Goal: Task Accomplishment & Management: Manage account settings

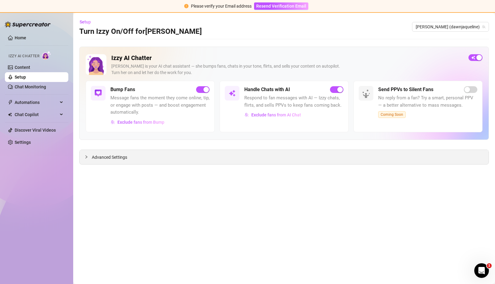
click at [104, 159] on span "Advanced Settings" at bounding box center [109, 157] width 35 height 7
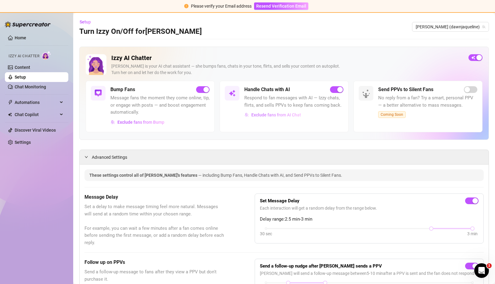
click at [279, 116] on span "Exclude fans from AI Chat" at bounding box center [276, 114] width 50 height 5
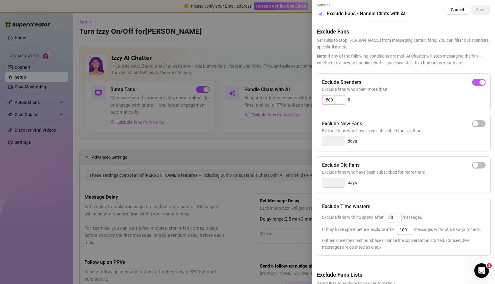
click at [339, 100] on input "500" at bounding box center [333, 99] width 23 height 9
type input "5"
click at [475, 80] on div "button" at bounding box center [475, 82] width 5 height 5
click at [338, 102] on input "300" at bounding box center [333, 99] width 23 height 9
type input "3"
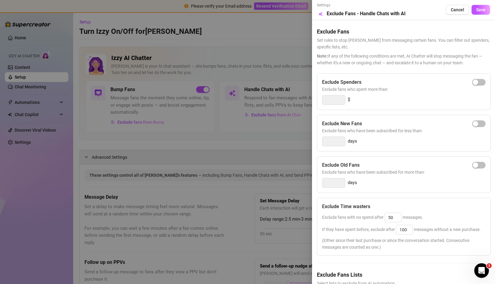
click at [469, 87] on span "Exclude fans who spent more than:" at bounding box center [403, 89] width 163 height 7
click at [479, 84] on span "button" at bounding box center [478, 82] width 13 height 7
click at [334, 100] on input "300" at bounding box center [333, 99] width 23 height 9
type input "3"
click at [484, 81] on span "button" at bounding box center [478, 82] width 13 height 7
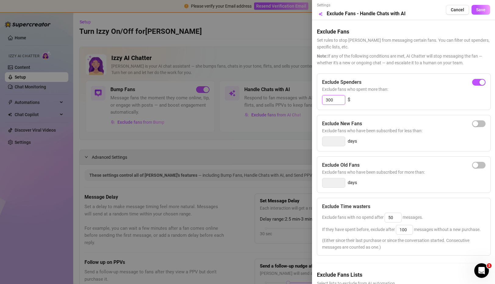
click at [335, 100] on input "300" at bounding box center [333, 99] width 23 height 9
click at [332, 100] on input "3002500" at bounding box center [333, 99] width 23 height 9
type input "2500"
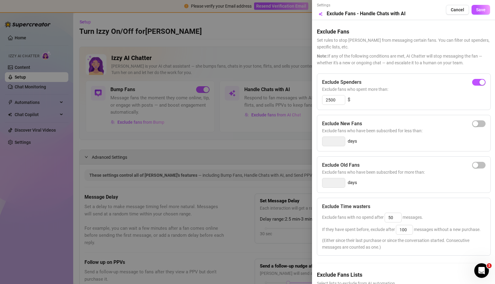
click at [370, 135] on div "Exclude New Fans Exclude fans who have been subscribed for less than: days" at bounding box center [404, 133] width 174 height 37
click at [476, 15] on div "Settings Preview Exclude Fans - Handle Chats with AI Cancel Save" at bounding box center [403, 9] width 173 height 15
click at [478, 10] on span "Save" at bounding box center [480, 9] width 9 height 5
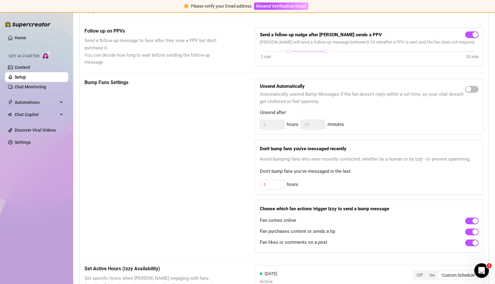
scroll to position [231, 0]
click at [16, 38] on link "Home" at bounding box center [21, 37] width 12 height 5
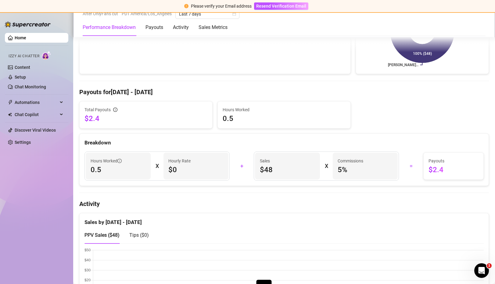
scroll to position [92, 0]
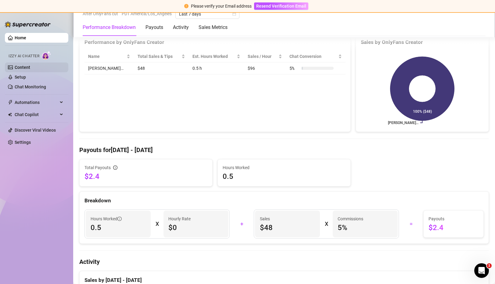
click at [30, 67] on link "Content" at bounding box center [23, 67] width 16 height 5
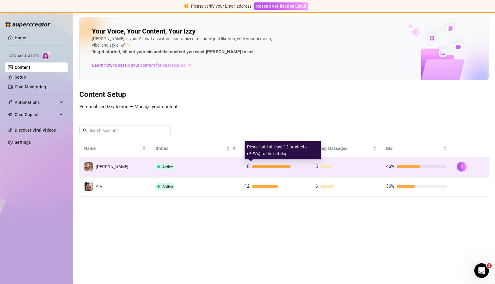
click at [256, 167] on div at bounding box center [271, 166] width 39 height 3
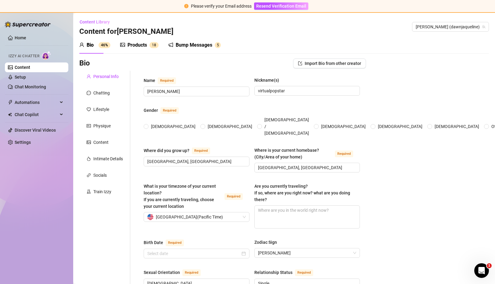
radio input "true"
type input "[DATE]"
click at [147, 51] on div "Products 1 8" at bounding box center [139, 45] width 38 height 17
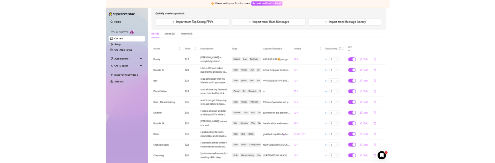
scroll to position [87, 0]
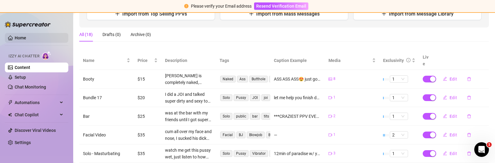
click at [26, 40] on link "Home" at bounding box center [21, 37] width 12 height 5
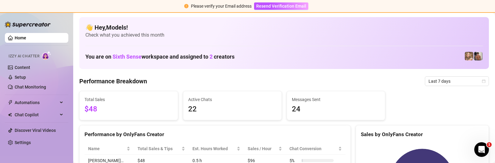
click at [488, 5] on div "Please verify your Email address Resend Verification Email" at bounding box center [247, 6] width 495 height 13
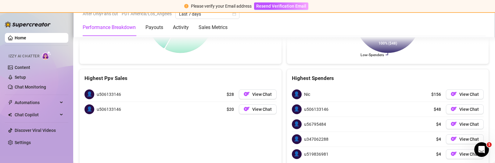
scroll to position [918, 0]
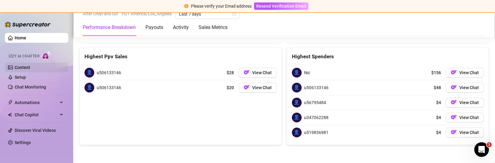
click at [30, 68] on link "Content" at bounding box center [23, 67] width 16 height 5
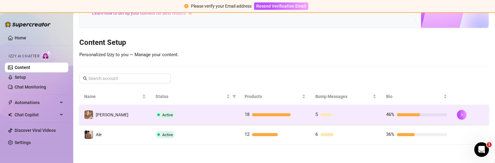
click at [171, 111] on span "Active" at bounding box center [164, 114] width 19 height 7
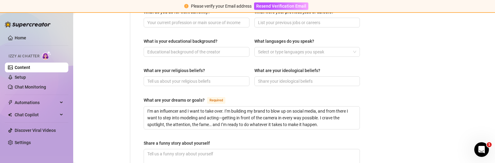
scroll to position [477, 0]
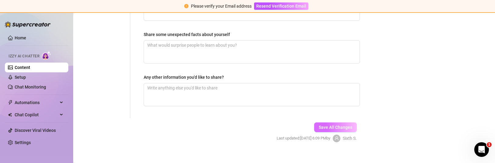
click at [319, 122] on button "Save All Changes" at bounding box center [335, 127] width 43 height 10
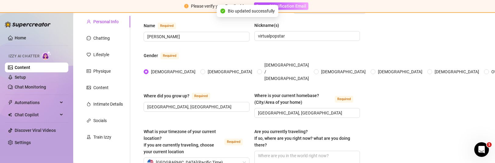
scroll to position [0, 0]
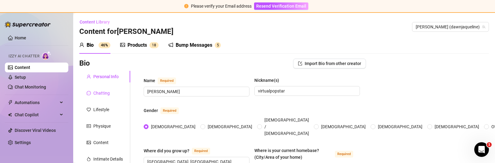
click at [103, 94] on div "Chatting" at bounding box center [101, 93] width 16 height 7
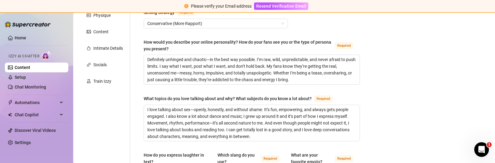
scroll to position [112, 0]
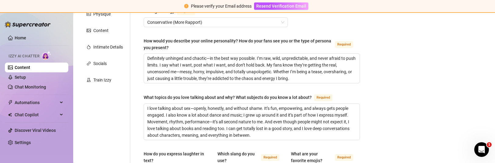
click at [188, 23] on span "Conservative (More Rapport)" at bounding box center [215, 22] width 137 height 9
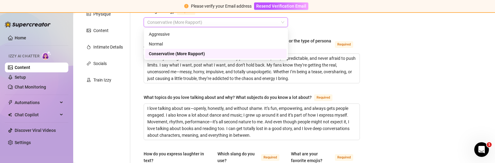
click at [188, 23] on span "Conservative (More Rapport)" at bounding box center [215, 22] width 137 height 9
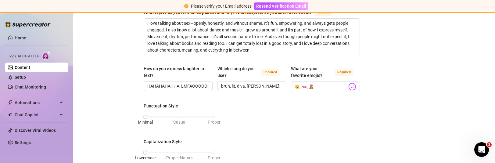
scroll to position [198, 0]
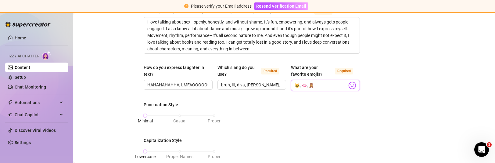
click at [312, 86] on input "🐱, 🫦, 🧸" at bounding box center [320, 85] width 52 height 8
click at [346, 87] on input "🐱, 🫦, 🧸," at bounding box center [320, 85] width 52 height 8
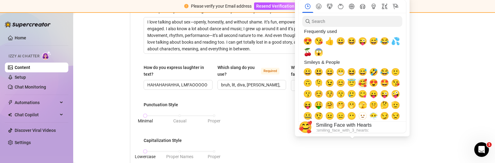
click at [362, 84] on span "🥰" at bounding box center [362, 83] width 9 height 9
click at [373, 84] on span "😍" at bounding box center [373, 83] width 9 height 9
click at [447, 56] on div "Bio Import Bio from other creator Personal Info Chatting Lifestyle Physique Con…" at bounding box center [283, 137] width 409 height 555
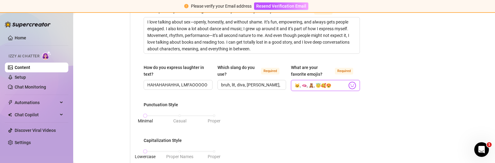
click at [317, 85] on input "🐱, 🫦, 🧸, 😇🥰😍" at bounding box center [320, 85] width 52 height 8
click at [325, 84] on input "🐱, 🫦, 🧸, 😇, 🥰😍" at bounding box center [320, 85] width 52 height 8
type input "🐱, 🫦, 🧸, 😇, 🥰, 😍"
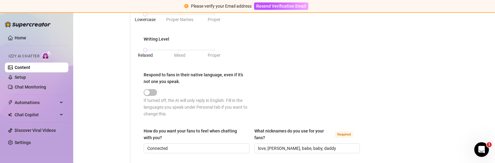
scroll to position [344, 0]
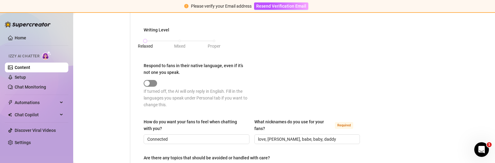
click at [148, 82] on div "button" at bounding box center [146, 82] width 5 height 5
click at [148, 82] on span "button" at bounding box center [150, 83] width 13 height 7
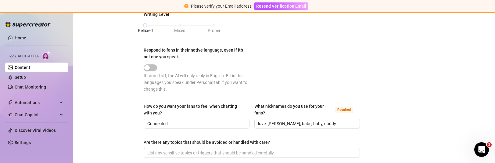
scroll to position [362, 0]
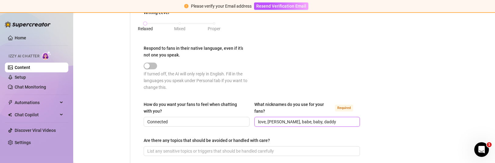
click at [314, 120] on input "love, [PERSON_NAME], babe, baby, daddy" at bounding box center [306, 121] width 97 height 7
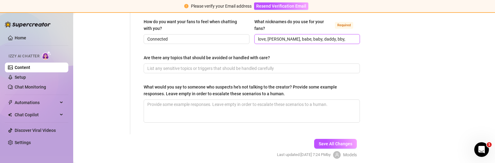
scroll to position [452, 0]
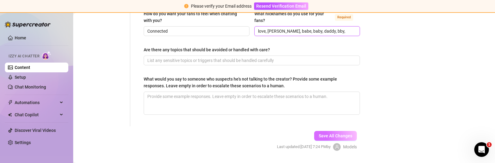
type input "love, [PERSON_NAME], babe, baby, daddy, bby,"
click at [321, 132] on button "Save All Changes" at bounding box center [335, 136] width 43 height 10
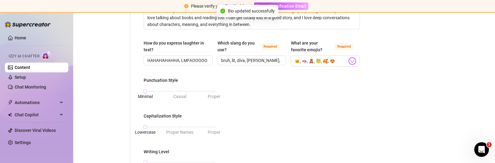
scroll to position [0, 0]
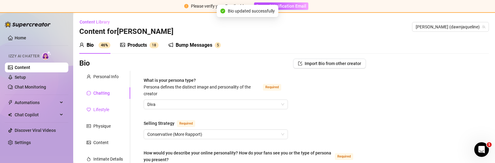
click at [102, 112] on div "Lifestyle" at bounding box center [101, 109] width 16 height 7
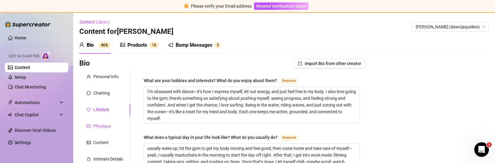
click at [100, 126] on div "Physique" at bounding box center [101, 126] width 17 height 7
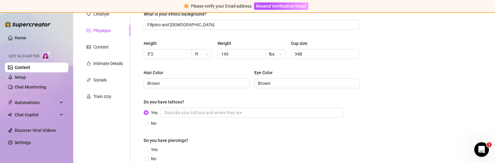
scroll to position [97, 0]
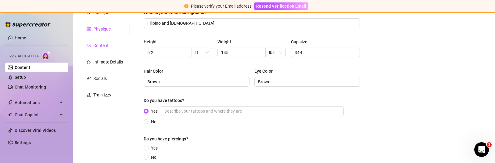
click at [106, 47] on div "Content" at bounding box center [100, 45] width 15 height 7
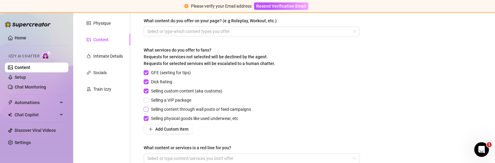
scroll to position [102, 0]
click at [148, 117] on span at bounding box center [146, 118] width 5 height 5
click at [148, 117] on input "Selling physical goods like used underwear, etc" at bounding box center [146, 118] width 4 height 4
checkbox input "false"
click at [145, 74] on input "GFE (sexting for tips)" at bounding box center [146, 72] width 4 height 4
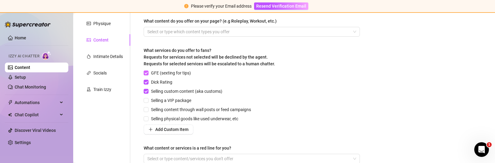
checkbox input "false"
click at [145, 81] on input "Dick Rating" at bounding box center [146, 82] width 4 height 4
checkbox input "false"
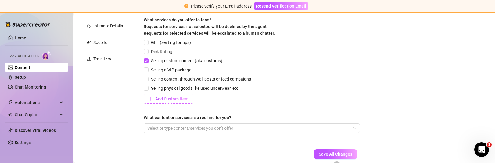
scroll to position [133, 0]
click at [164, 100] on span "Add Custom Item" at bounding box center [171, 98] width 33 height 5
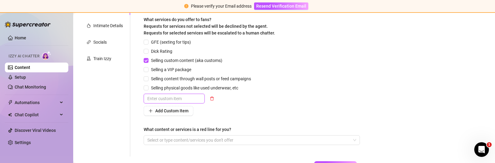
click at [164, 100] on input "text" at bounding box center [174, 99] width 61 height 10
type input "Selling PPV"
click at [256, 118] on div "Describe your niche and what content your fans are looking for in 2-3 sentences…" at bounding box center [252, 47] width 216 height 207
click at [183, 111] on span "Add Custom Item" at bounding box center [171, 110] width 33 height 5
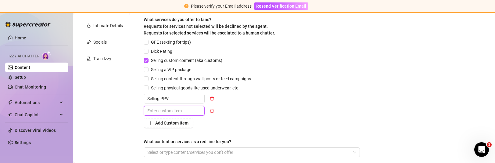
click at [180, 111] on input "text" at bounding box center [174, 111] width 61 height 10
click at [147, 49] on input "Dick Rating" at bounding box center [146, 51] width 4 height 4
checkbox input "true"
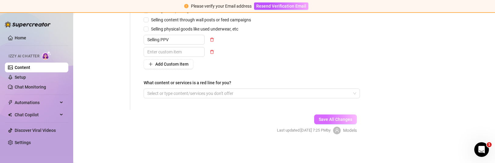
click at [322, 117] on span "Save All Changes" at bounding box center [336, 119] width 34 height 5
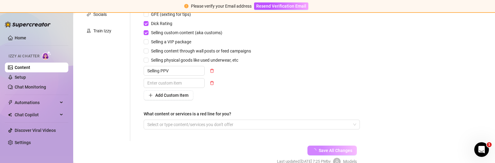
scroll to position [150, 0]
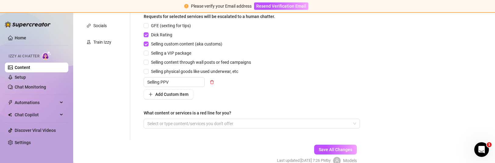
click at [177, 118] on div "What content or services is a red line for you?" at bounding box center [252, 113] width 216 height 9
click at [177, 124] on div at bounding box center [248, 123] width 207 height 9
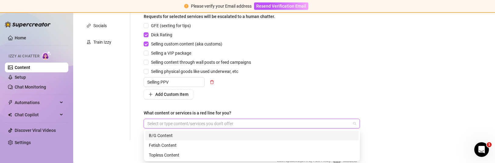
click at [230, 97] on div "Add Custom Item" at bounding box center [199, 94] width 110 height 10
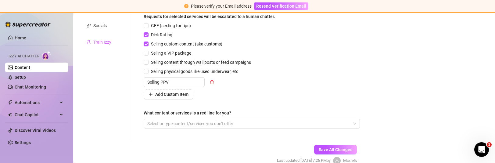
click at [97, 38] on div "Train Izzy" at bounding box center [104, 42] width 51 height 12
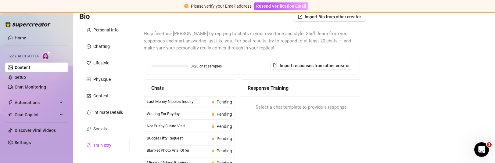
scroll to position [46, 0]
click at [177, 102] on span "Last Money Nipples Inquiry" at bounding box center [178, 102] width 62 height 6
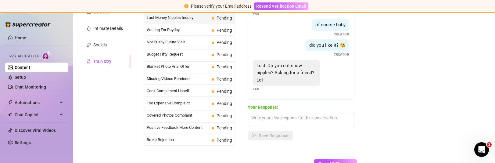
scroll to position [133, 0]
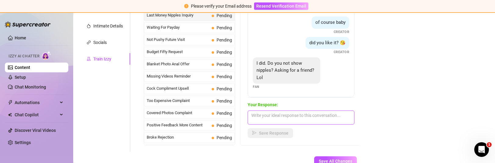
click at [325, 112] on textarea at bounding box center [301, 117] width 107 height 14
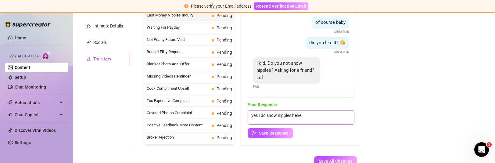
scroll to position [0, 0]
type textarea "yes I do show nipples hehe"
click at [287, 130] on span "Save Response" at bounding box center [274, 132] width 30 height 5
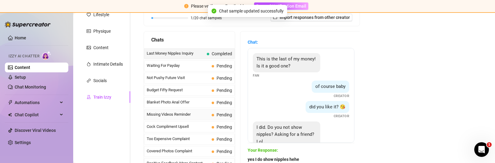
scroll to position [73, 0]
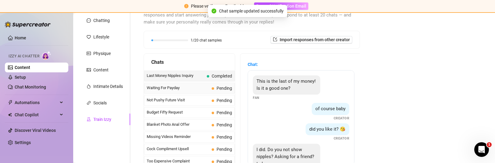
click at [214, 84] on div "Waiting For Payday Pending" at bounding box center [189, 88] width 91 height 11
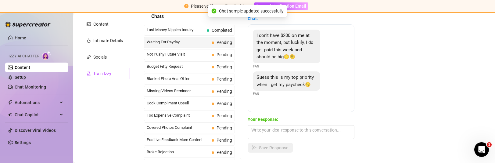
scroll to position [119, 0]
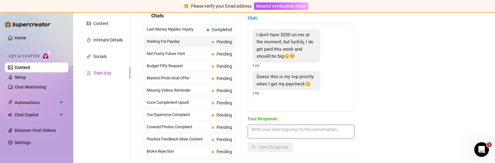
click at [260, 137] on textarea at bounding box center [301, 131] width 107 height 14
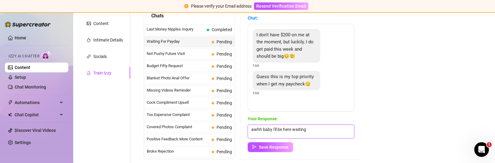
scroll to position [0, 0]
type textarea "awhh baby i'll be here waiting"
click at [273, 145] on span "Save Response" at bounding box center [274, 146] width 30 height 5
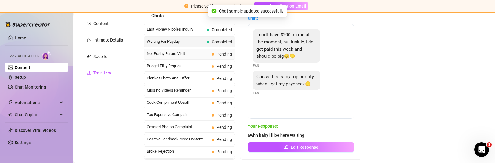
click at [196, 52] on span "Not Pushy Future Visit" at bounding box center [178, 54] width 62 height 6
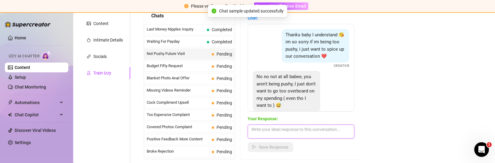
click at [277, 129] on textarea at bounding box center [301, 131] width 107 height 14
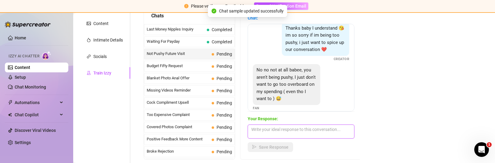
scroll to position [9, 0]
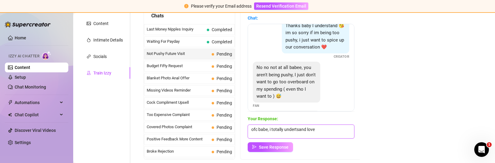
click at [298, 129] on textarea "ofc babe, i totally undertsand love" at bounding box center [301, 131] width 107 height 14
click at [298, 131] on textarea "ofc babe, i totally undersand love" at bounding box center [301, 131] width 107 height 14
type textarea "ofc babe, i totally understand love"
click at [276, 145] on span "Save Response" at bounding box center [274, 146] width 30 height 5
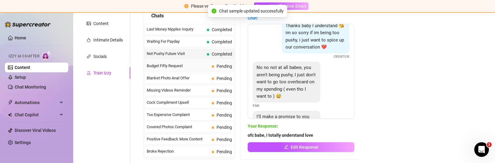
click at [203, 66] on span "Budget Fifty Request" at bounding box center [178, 66] width 62 height 6
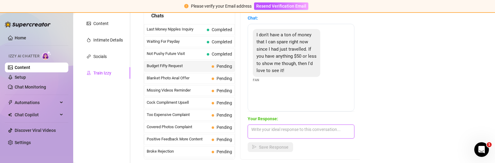
click at [278, 127] on textarea at bounding box center [301, 131] width 107 height 14
type textarea "yes babe, i'll send over a my $50 ppv"
click at [271, 145] on span "Save Response" at bounding box center [274, 146] width 30 height 5
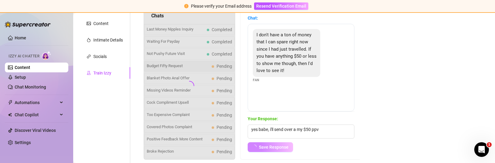
click at [213, 77] on span at bounding box center [213, 78] width 2 height 2
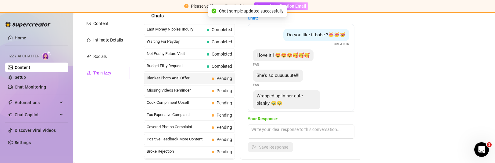
click at [213, 77] on span at bounding box center [213, 78] width 2 height 2
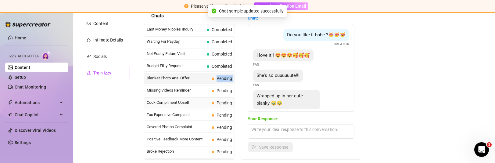
click at [218, 100] on span "Pending" at bounding box center [224, 102] width 16 height 5
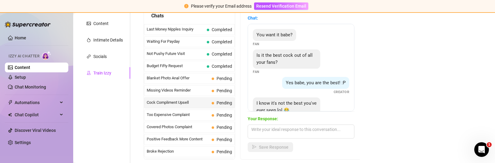
click at [216, 76] on span "Pending" at bounding box center [222, 78] width 20 height 7
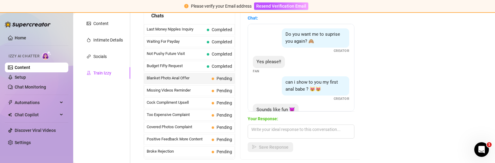
scroll to position [91, 0]
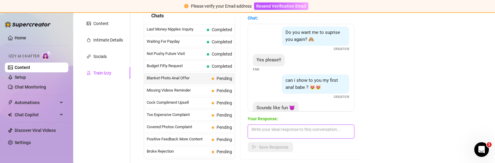
click at [299, 132] on textarea at bounding box center [301, 131] width 107 height 14
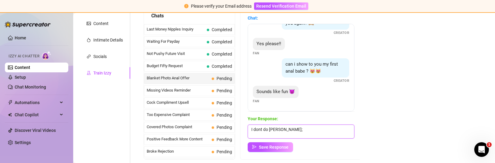
scroll to position [0, 0]
type textarea "I dont do anal"
click at [272, 152] on div "Chat: Do you like it babe ?😻😻😻 Creator I love it!! 😍😍😍🥰🥰🥰 Fan She's so cuuuuuut…" at bounding box center [300, 83] width 121 height 152
click at [272, 149] on button "Save Response" at bounding box center [270, 147] width 45 height 10
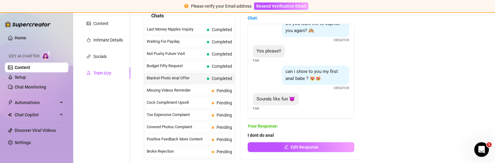
scroll to position [100, 0]
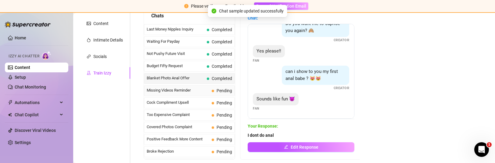
click at [200, 89] on span "Missing Videos Reminder" at bounding box center [178, 90] width 62 height 6
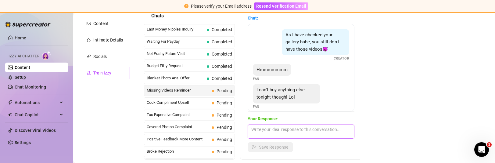
click at [262, 134] on textarea at bounding box center [301, 131] width 107 height 14
type textarea "all good babe, i'll be here all night!"
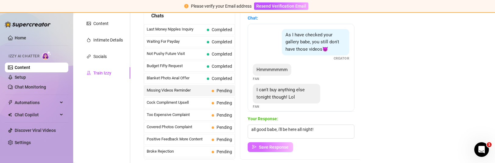
click at [266, 150] on button "Save Response" at bounding box center [270, 147] width 45 height 10
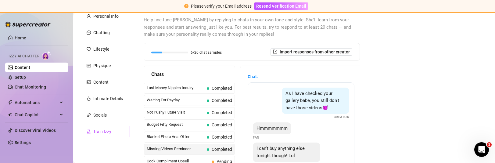
scroll to position [62, 0]
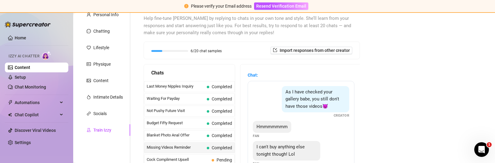
click at [106, 107] on div "Personal Info Chatting Lifestyle Physique Content Intimate Details Socials Trai…" at bounding box center [104, 116] width 51 height 214
click at [104, 114] on div "Socials" at bounding box center [99, 113] width 13 height 7
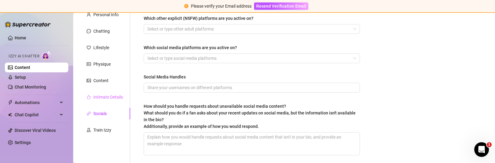
click at [106, 102] on div "Intimate Details" at bounding box center [104, 97] width 51 height 12
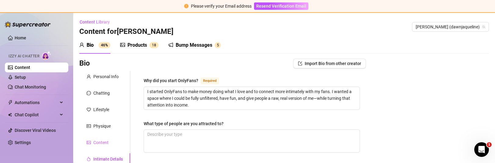
scroll to position [20, 0]
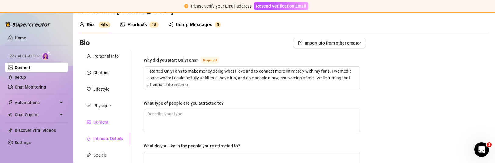
click at [104, 121] on div "Content" at bounding box center [100, 122] width 15 height 7
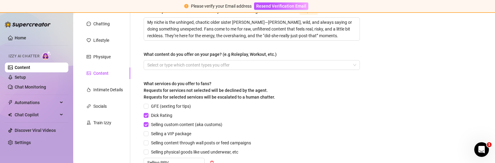
scroll to position [0, 0]
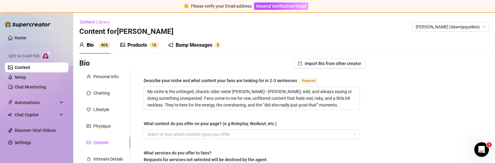
click at [187, 42] on div "Bump Messages" at bounding box center [194, 44] width 37 height 7
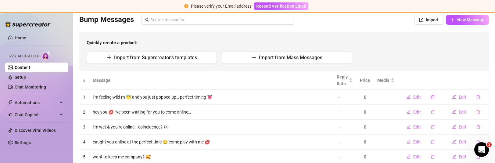
scroll to position [43, 0]
click at [271, 99] on td "i’m feeling wild rn 😇 and you just popped up… perfect timing 👅" at bounding box center [211, 97] width 244 height 15
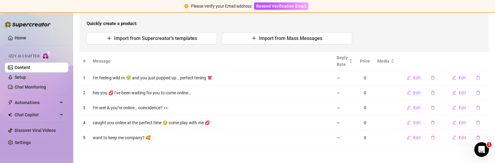
scroll to position [0, 0]
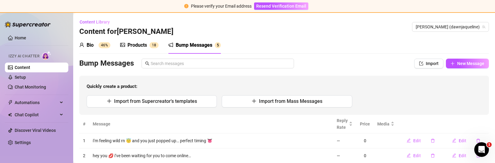
click at [138, 44] on div "Products" at bounding box center [137, 44] width 20 height 7
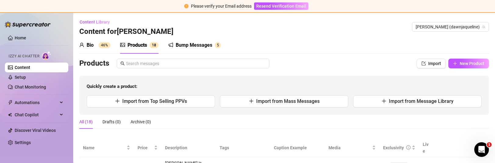
click at [198, 42] on div "Bump Messages" at bounding box center [194, 44] width 37 height 7
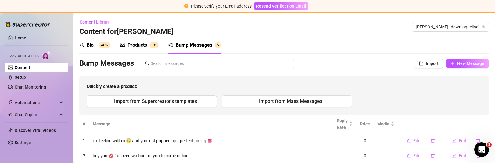
click at [145, 49] on div "Products 1 8" at bounding box center [139, 45] width 38 height 17
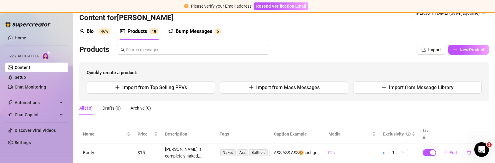
scroll to position [11, 0]
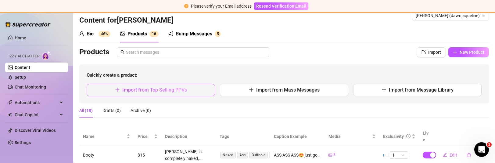
click at [181, 93] on button "Import from Top Selling PPVs" at bounding box center [151, 90] width 128 height 12
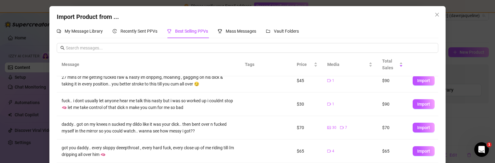
scroll to position [63, 0]
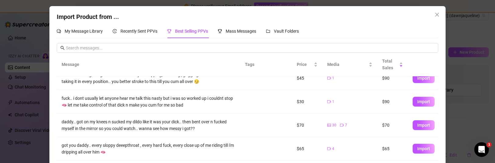
click at [451, 57] on div "Import Product from ... My Message Library Recently Sent PPVs Best Selling PPVs…" at bounding box center [247, 81] width 495 height 163
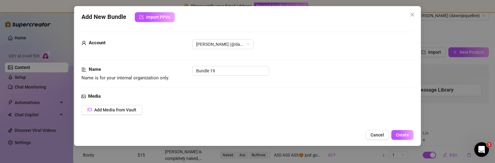
click at [412, 8] on div "Add New Bundle Import PPVs Account [PERSON_NAME] (@dawnjaqueline) Name Name is …" at bounding box center [247, 76] width 346 height 140
click at [412, 13] on icon "close" at bounding box center [412, 14] width 5 height 5
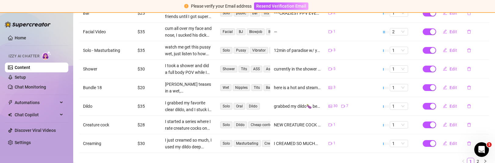
scroll to position [209, 0]
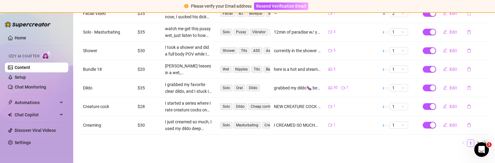
click at [487, 139] on button "button" at bounding box center [484, 142] width 7 height 7
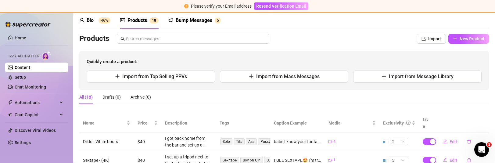
scroll to position [0, 0]
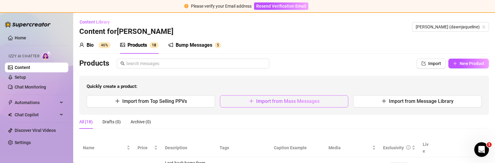
click at [305, 101] on span "Import from Mass Messages" at bounding box center [287, 101] width 63 height 6
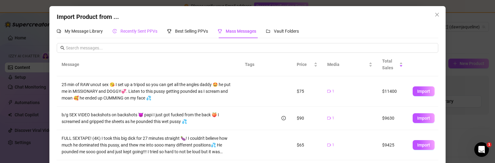
click at [140, 30] on span "Recently Sent PPVs" at bounding box center [138, 31] width 37 height 5
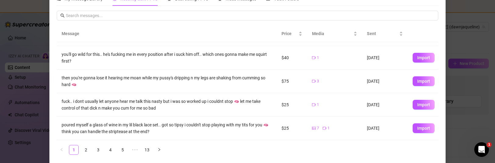
scroll to position [35, 0]
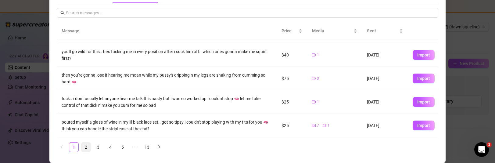
click at [87, 147] on link "2" at bounding box center [85, 146] width 9 height 9
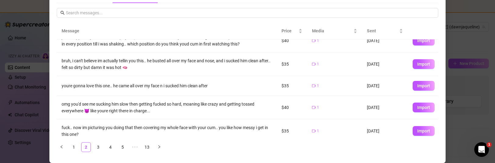
scroll to position [126, 0]
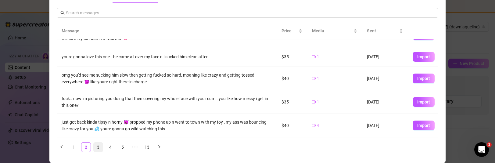
click at [95, 145] on link "3" at bounding box center [98, 146] width 9 height 9
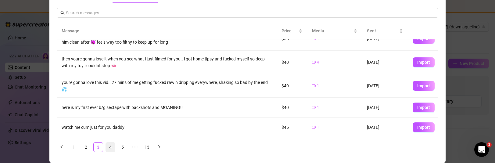
click at [109, 150] on link "4" at bounding box center [110, 146] width 9 height 9
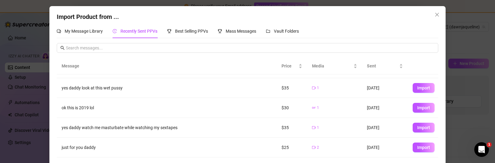
scroll to position [25, 0]
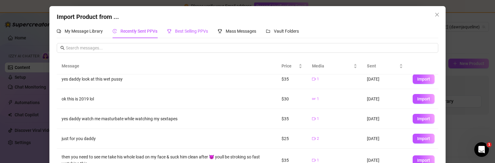
click at [183, 34] on div "Best Selling PPVs" at bounding box center [187, 31] width 41 height 7
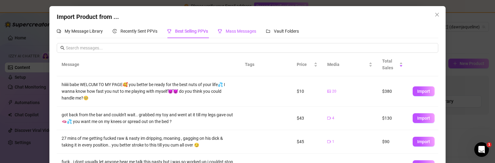
click at [237, 34] on span "Mass Messages" at bounding box center [241, 31] width 30 height 5
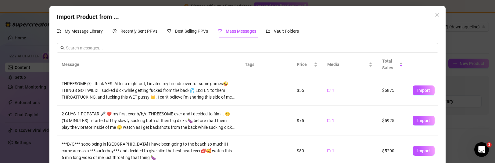
scroll to position [29, 0]
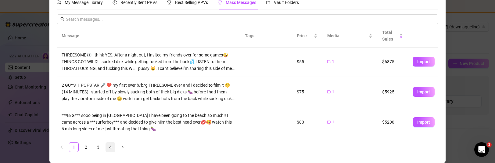
click at [108, 144] on link "4" at bounding box center [110, 146] width 9 height 9
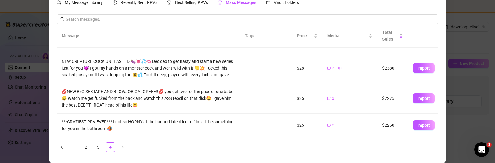
scroll to position [0, 0]
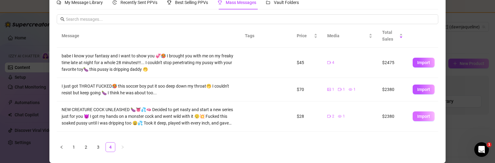
click at [426, 114] on span "Import" at bounding box center [423, 116] width 13 height 5
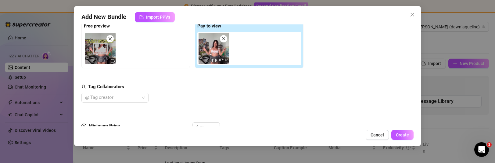
scroll to position [88, 0]
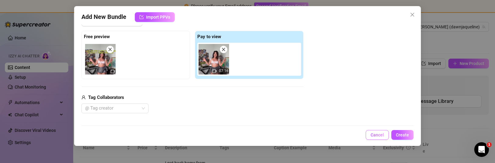
click at [373, 138] on button "Cancel" at bounding box center [377, 135] width 23 height 10
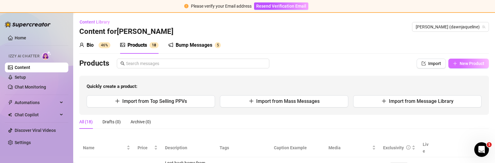
click at [467, 67] on button "New Product" at bounding box center [468, 64] width 41 height 10
type textarea "Type your message here..."
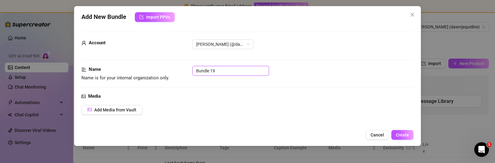
drag, startPoint x: 235, startPoint y: 72, endPoint x: 188, endPoint y: 64, distance: 47.6
type input "Livestream"
click at [95, 114] on button "Add Media from Vault" at bounding box center [111, 110] width 61 height 10
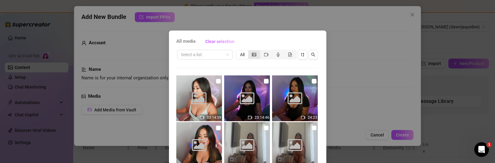
click at [255, 55] on icon "picture" at bounding box center [254, 54] width 4 height 4
click at [250, 51] on input "segmented control" at bounding box center [250, 51] width 0 height 0
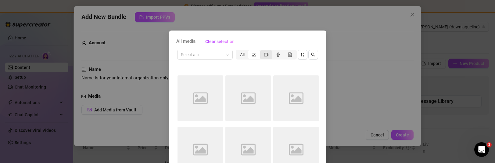
click at [269, 57] on div "segmented control" at bounding box center [266, 54] width 12 height 9
click at [262, 51] on input "segmented control" at bounding box center [262, 51] width 0 height 0
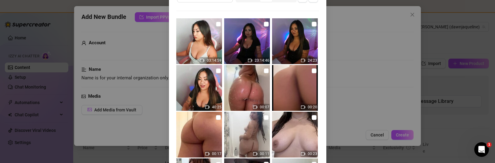
scroll to position [57, 0]
click at [199, 45] on img at bounding box center [199, 42] width 46 height 46
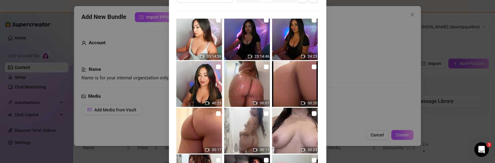
scroll to position [1, 0]
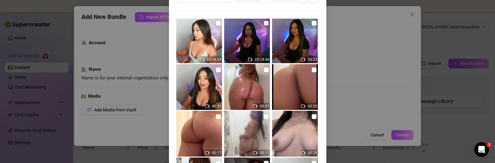
click at [265, 23] on input "checkbox" at bounding box center [266, 23] width 5 height 5
checkbox input "true"
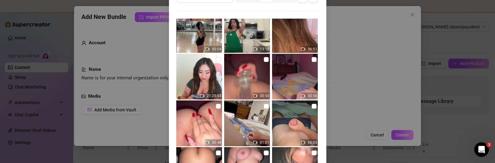
scroll to position [92, 0]
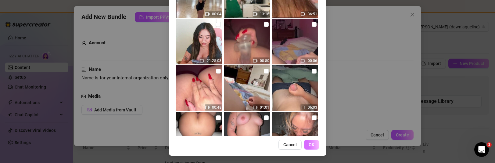
click at [310, 144] on span "OK" at bounding box center [312, 144] width 6 height 5
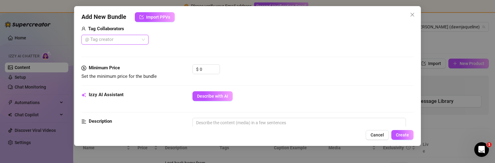
scroll to position [169, 0]
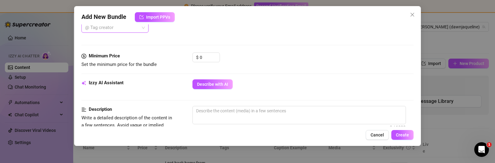
click at [209, 56] on input "0" at bounding box center [210, 57] width 20 height 9
type input "0"
type input "20"
click at [247, 70] on div "Minimum Price Set the minimum price for the bundle $ 20" at bounding box center [247, 65] width 332 height 27
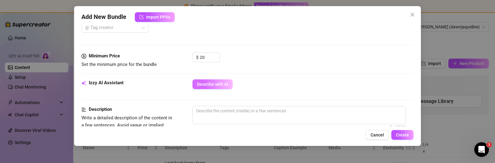
click at [230, 82] on button "Describe with AI" at bounding box center [212, 84] width 40 height 10
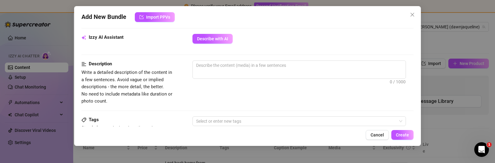
scroll to position [212, 0]
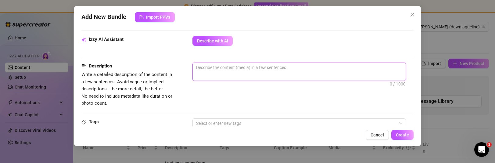
click at [227, 67] on textarea at bounding box center [299, 67] width 213 height 9
type textarea "f"
type textarea "fu"
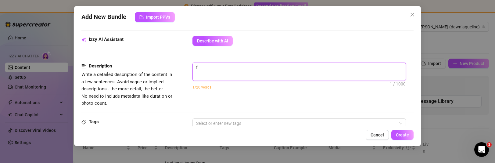
type textarea "fu"
type textarea "ful"
type textarea "full"
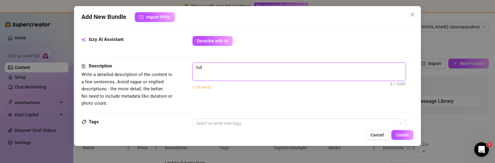
type textarea "full"
type textarea "full i"
type textarea "full iv"
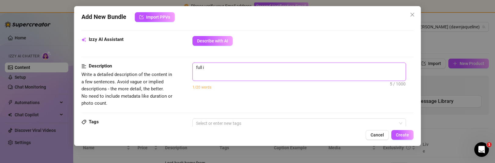
type textarea "full iv"
type textarea "full ive"
type textarea "full ives"
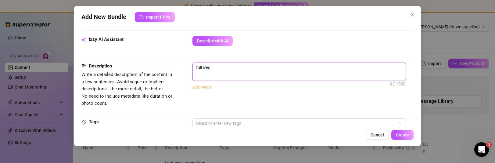
type textarea "full ivest"
type textarea "full ivestr"
type textarea "full ivestre"
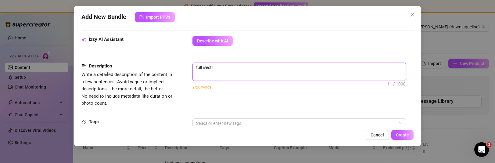
type textarea "full ivestre"
type textarea "full ivestrea"
type textarea "full ivestrean"
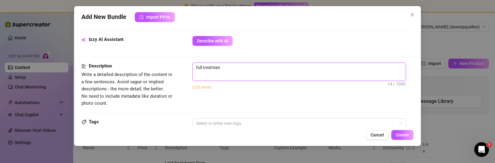
type textarea "full ivestrea"
type textarea "full ivestream"
type textarea "full ivestream,"
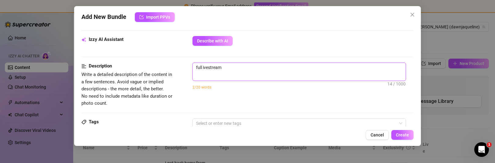
type textarea "full ivestream,"
type textarea "full ivestream, i"
type textarea "full ivestream, in"
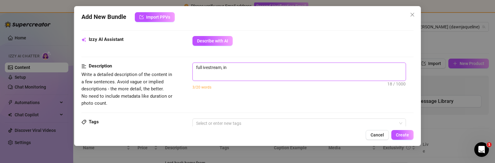
type textarea "full ivestream, int"
type textarea "full ivestream, inte"
type textarea "full ivestream, inter"
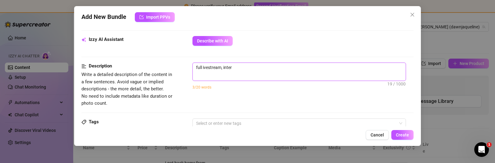
type textarea "full ivestream, intera"
type textarea "full ivestream, interac"
type textarea "full ivestream, interact"
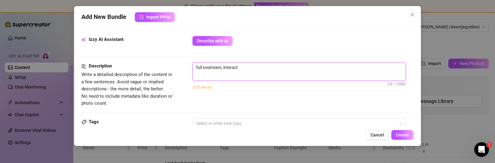
type textarea "full ivestream, interacti"
type textarea "full ivestream, interactin"
type textarea "full ivestream, interacting"
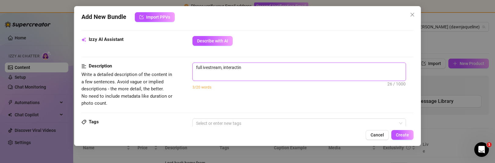
type textarea "full ivestream, interacting"
type textarea "full ivestream, interacting w"
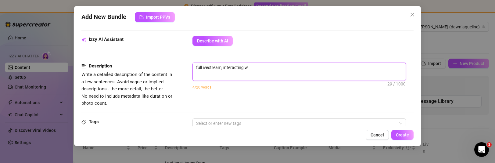
type textarea "full ivestream, interacting wi"
type textarea "full ivestream, interacting wit"
type textarea "full ivestream, interacting with"
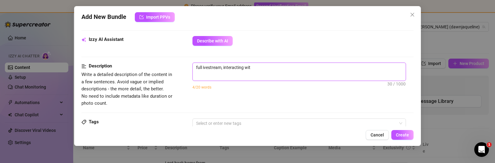
type textarea "full ivestream, interacting with"
type textarea "full ivestream, interacting with f"
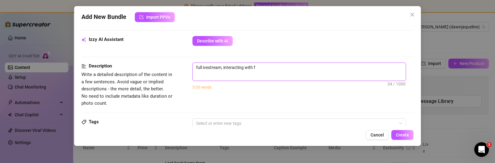
type textarea "full ivestream, interacting with fa"
type textarea "full ivestream, interacting with fan"
type textarea "full ivestream, interacting with fans"
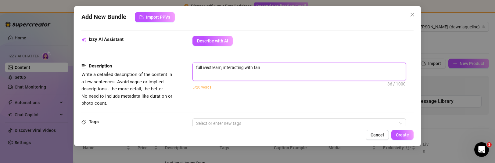
type textarea "full ivestream, interacting with fans"
type textarea "full ivestream, interacting with fans a"
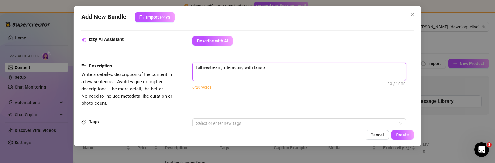
type textarea "full ivestream, interacting with fans an"
type textarea "full ivestream, interacting with fans and"
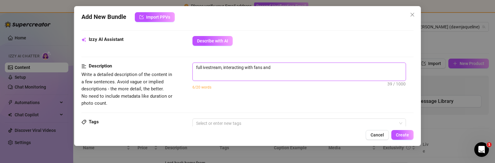
type textarea "full ivestream, interacting with fans and"
type textarea "full ivestream, interacting with fans and a"
type textarea "full ivestream, interacting with fans and an"
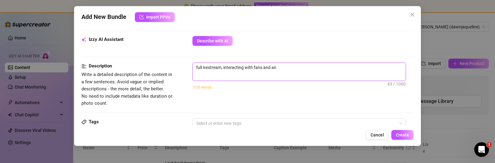
type textarea "full ivestream, interacting with fans and ans"
type textarea "full ivestream, interacting with fans and answ"
type textarea "full ivestream, interacting with fans and answe"
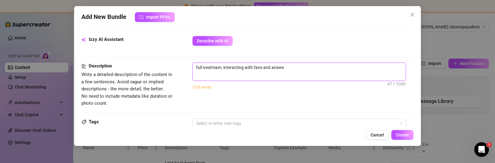
type textarea "full ivestream, interacting with fans and answer"
type textarea "full ivestream, interacting with fans and answeri"
type textarea "full ivestream, interacting with fans and answerin"
type textarea "full ivestream, interacting with fans and answering"
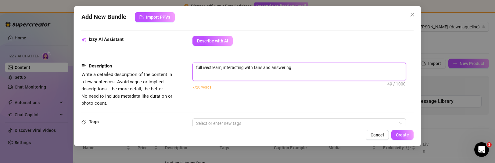
type textarea "full ivestream, interacting with fans and answering"
type textarea "full ivestream, interacting with fans and answering q"
type textarea "full ivestream, interacting with fans and answering qu"
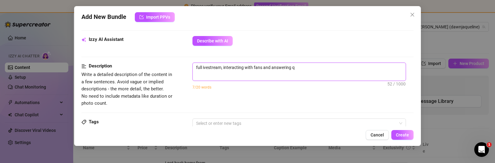
type textarea "full ivestream, interacting with fans and answering qu"
type textarea "full ivestream, interacting with fans and answering que"
type textarea "full ivestream, interacting with fans and answering ques"
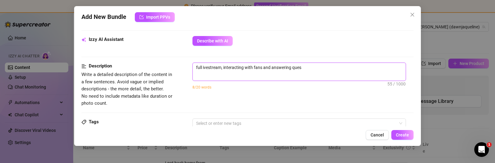
type textarea "full ivestream, interacting with fans and answering quest"
type textarea "full ivestream, interacting with fans and answering questi"
type textarea "full ivestream, interacting with fans and answering questio"
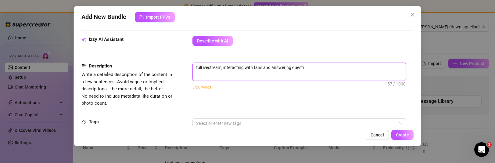
type textarea "full ivestream, interacting with fans and answering questio"
type textarea "full ivestream, interacting with fans and answering question"
type textarea "full ivestream, interacting with fans and answering questions"
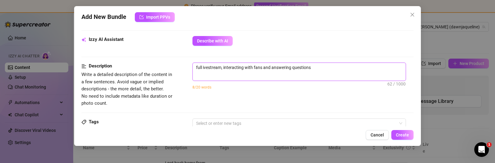
type textarea "full ivestream, interacting with fans and answering questions!"
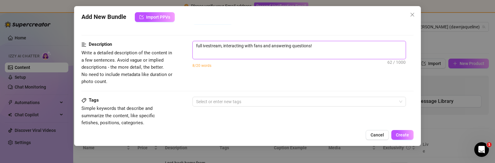
scroll to position [238, 0]
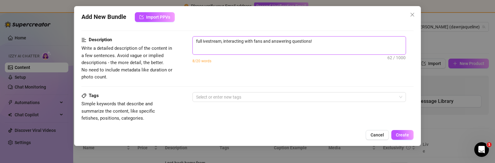
click at [330, 38] on textarea "full ivestream, interacting with fans and answering questions!" at bounding box center [299, 41] width 213 height 9
type textarea "full ivestream, interacting with fans and answering questions!"
click at [211, 41] on textarea "full ivestream, interacting with fans and answering questions!" at bounding box center [299, 41] width 213 height 9
type textarea "full ives-tream, interacting with fans and answering questions!"
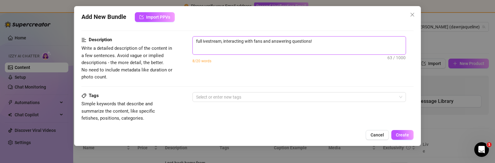
type textarea "full ives-tream, interacting with fans and answering questions!"
type textarea "full ivestream, interacting with fans and answering questions!"
type textarea "full ivetream, interacting with fans and answering questions!"
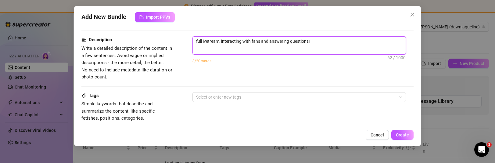
type textarea "full ivtream, interacting with fans and answering questions!"
type textarea "full itream, interacting with fans and answering questions!"
type textarea "full tream, interacting with fans and answering questions!"
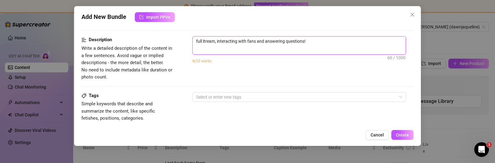
type textarea "full tream, interacting with fans and answering questions!"
type textarea "full ltream, interacting with fans and answering questions!"
type textarea "full litream, interacting with fans and answering questions!"
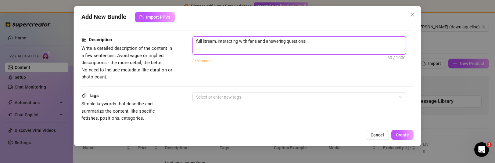
type textarea "full livtream, interacting with fans and answering questions!"
type textarea "full livetream, interacting with fans and answering questions!"
type textarea "full livestream, interacting with fans and answering questions!"
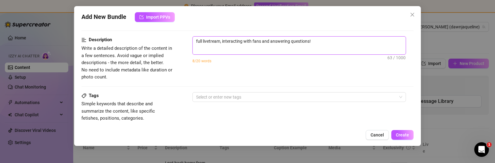
type textarea "full livestream, interacting with fans and answering questions!"
click at [312, 45] on textarea "full livestream, interacting with fans and answering questions!" at bounding box center [299, 41] width 213 height 9
type textarea "full livestream, interacting with fans and answering questions!"
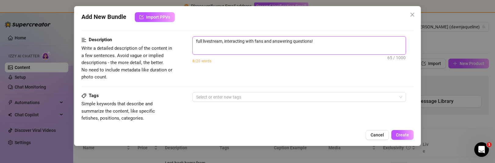
type textarea "full livestream, interacting with fans and answering questions!"
type textarea "full livestream, interacting with fans and answering questions! t"
type textarea "full livestream, interacting with fans and answering questions! th"
type textarea "full livestream, interacting with fans and answering questions! thi"
type textarea "full livestream, interacting with fans and answering questions! thin"
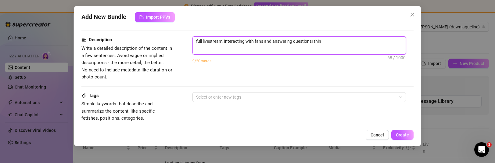
type textarea "full livestream, interacting with fans and answering questions! thing"
type textarea "full livestream, interacting with fans and answering questions! things"
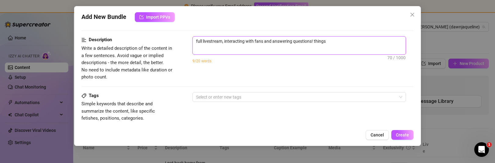
type textarea "full livestream, interacting with fans and answering questions! things"
type textarea "full livestream, interacting with fans and answering questions! things g"
type textarea "full livestream, interacting with fans and answering questions! things ge"
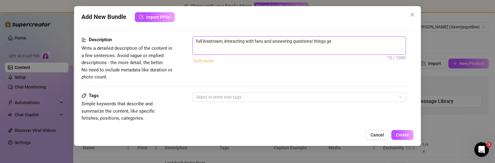
type textarea "full livestream, interacting with fans and answering questions! things get"
type textarea "full livestream, interacting with fans and answering questions! things get w"
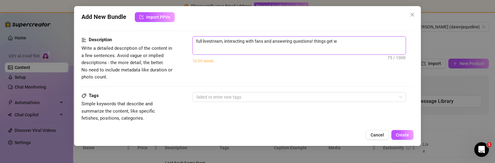
type textarea "full livestream, interacting with fans and answering questions! things get wi"
type textarea "full livestream, interacting with fans and answering questions! things get wil"
type textarea "full livestream, interacting with fans and answering questions! things get wild"
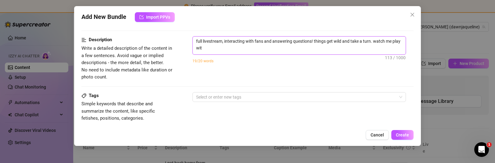
scroll to position [0, 0]
click at [273, 94] on div at bounding box center [296, 97] width 205 height 9
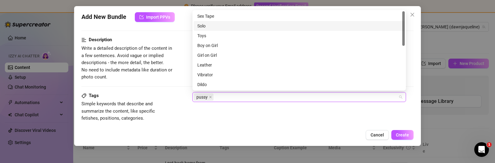
click at [213, 25] on div "Solo" at bounding box center [299, 26] width 204 height 7
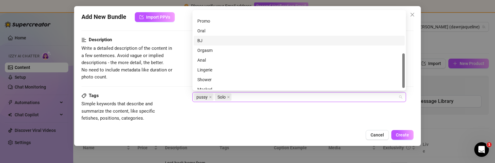
scroll to position [98, 0]
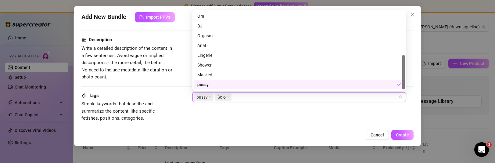
click at [244, 99] on div "pussy Solo" at bounding box center [296, 97] width 205 height 9
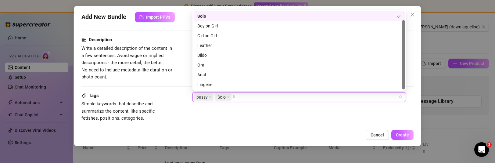
scroll to position [0, 0]
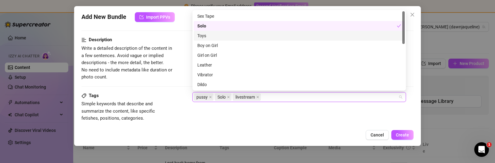
click at [218, 36] on div "Toys" at bounding box center [299, 35] width 204 height 7
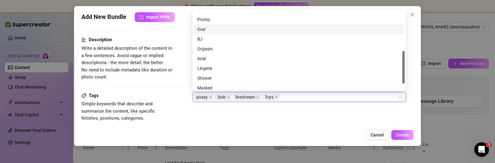
scroll to position [107, 0]
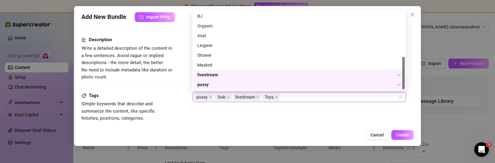
click at [280, 116] on div "Tags Simple keywords that describe and summarize the content, like specific fet…" at bounding box center [247, 107] width 332 height 30
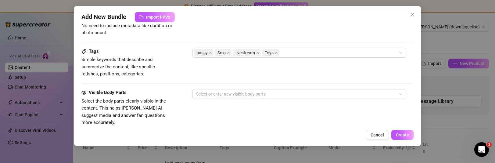
scroll to position [281, 0]
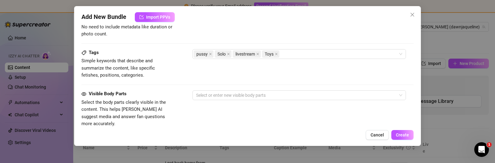
click at [259, 89] on div "Tags Simple keywords that describe and summarize the content, like specific fet…" at bounding box center [247, 69] width 332 height 41
click at [258, 94] on div at bounding box center [296, 95] width 205 height 9
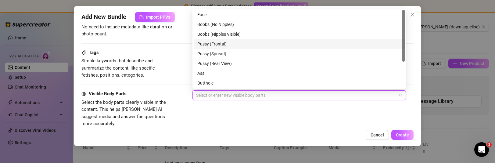
click at [241, 47] on div "Pussy (Frontal)" at bounding box center [299, 44] width 204 height 7
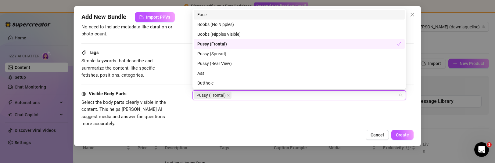
click at [245, 18] on div "Face" at bounding box center [299, 15] width 211 height 10
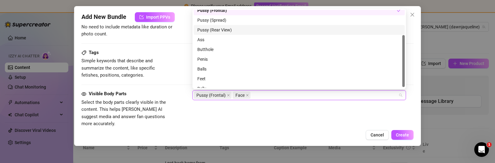
scroll to position [39, 0]
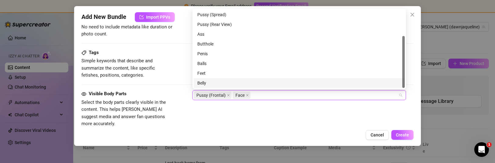
click at [262, 133] on div at bounding box center [247, 133] width 332 height 0
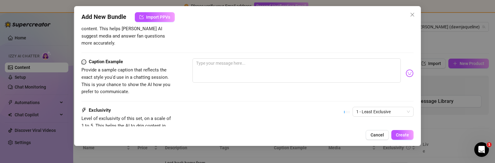
scroll to position [363, 0]
click at [236, 62] on textarea at bounding box center [296, 69] width 208 height 24
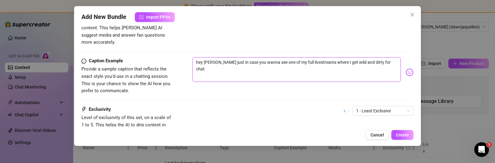
scroll to position [410, 0]
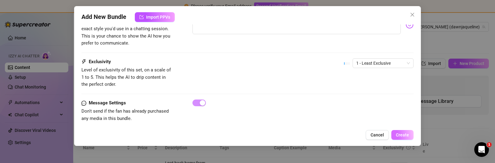
click at [405, 133] on span "Create" at bounding box center [402, 134] width 13 height 5
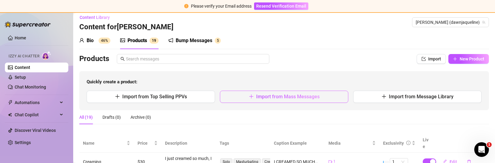
scroll to position [0, 0]
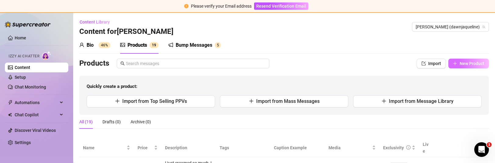
click at [465, 63] on span "New Product" at bounding box center [471, 63] width 25 height 5
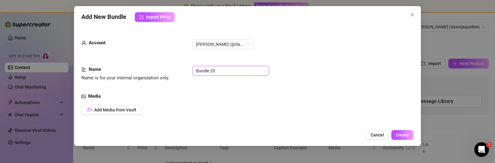
drag, startPoint x: 215, startPoint y: 72, endPoint x: 170, endPoint y: 66, distance: 45.3
click at [170, 66] on div "Name Name is for your internal organization only. Bundle 20" at bounding box center [247, 74] width 332 height 16
click at [117, 112] on span "Add Media from Vault" at bounding box center [115, 109] width 42 height 5
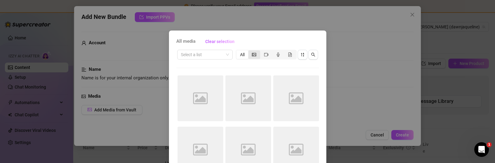
click at [257, 54] on div "segmented control" at bounding box center [254, 54] width 12 height 9
click at [250, 51] on input "segmented control" at bounding box center [250, 51] width 0 height 0
click at [302, 54] on icon "sort-descending" at bounding box center [302, 55] width 3 height 4
click at [303, 56] on span "button" at bounding box center [302, 54] width 4 height 5
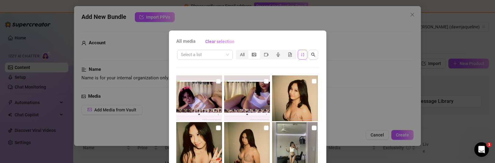
click at [301, 59] on button "button" at bounding box center [303, 55] width 10 height 10
click at [298, 54] on button "button" at bounding box center [303, 55] width 10 height 10
click at [183, 36] on div "All media Clear selection Select a list All Cancel OK" at bounding box center [247, 138] width 157 height 217
click at [183, 43] on span "All media" at bounding box center [185, 41] width 19 height 7
click at [218, 44] on span "Clear selection" at bounding box center [219, 41] width 29 height 5
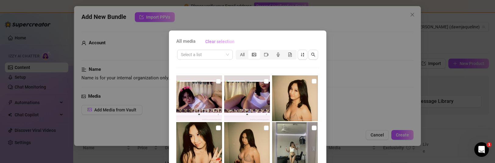
click at [218, 44] on span "Clear selection" at bounding box center [219, 41] width 29 height 5
click at [236, 54] on div "All" at bounding box center [266, 55] width 61 height 10
click at [240, 55] on div "All" at bounding box center [242, 54] width 12 height 9
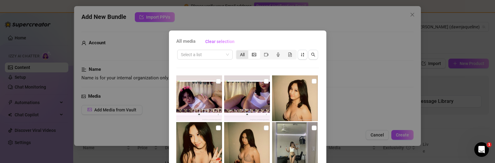
click at [238, 51] on input "All" at bounding box center [238, 51] width 0 height 0
click at [304, 56] on icon "sort-ascending" at bounding box center [302, 54] width 4 height 4
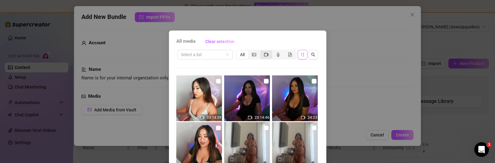
click at [264, 52] on icon "video-camera" at bounding box center [266, 54] width 4 height 4
click at [262, 51] on input "segmented control" at bounding box center [262, 51] width 0 height 0
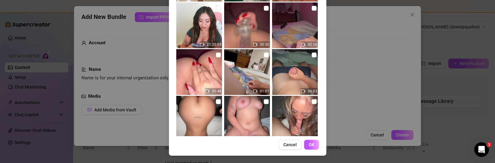
scroll to position [356, 0]
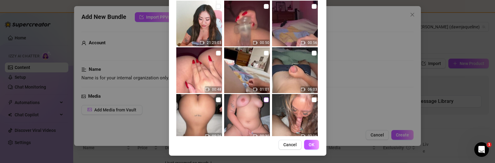
click at [267, 99] on input "checkbox" at bounding box center [266, 99] width 5 height 5
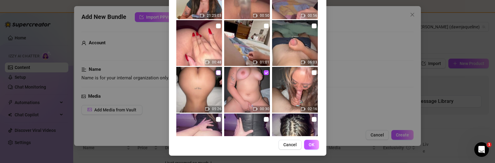
click at [220, 75] on input "checkbox" at bounding box center [218, 72] width 5 height 5
click at [312, 26] on input "checkbox" at bounding box center [314, 25] width 5 height 5
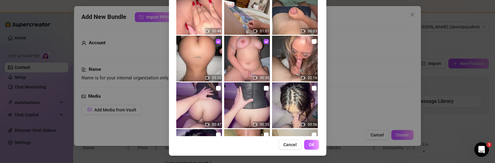
scroll to position [416, 0]
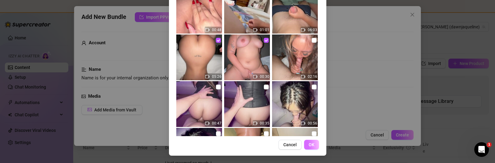
click at [311, 145] on span "OK" at bounding box center [312, 144] width 6 height 5
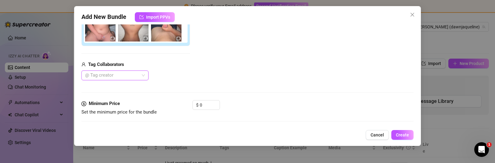
scroll to position [0, 0]
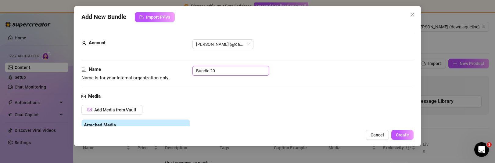
drag, startPoint x: 219, startPoint y: 73, endPoint x: 187, endPoint y: 71, distance: 32.4
click at [187, 71] on div "Name Name is for your internal organization only. Bundle 20" at bounding box center [247, 74] width 332 height 16
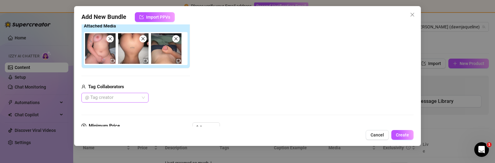
scroll to position [100, 0]
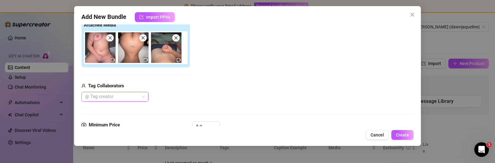
click at [127, 95] on div at bounding box center [112, 96] width 58 height 9
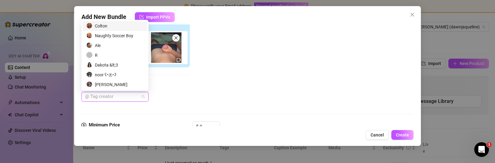
click at [121, 27] on div "Colton" at bounding box center [114, 26] width 57 height 7
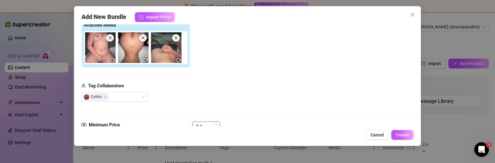
click at [209, 125] on input "0" at bounding box center [210, 126] width 20 height 9
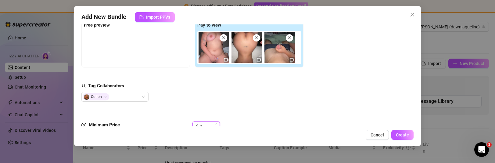
scroll to position [103, 0]
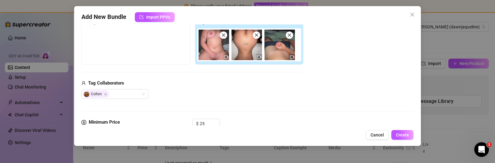
click at [252, 84] on div "Tag Collaborators" at bounding box center [192, 83] width 222 height 7
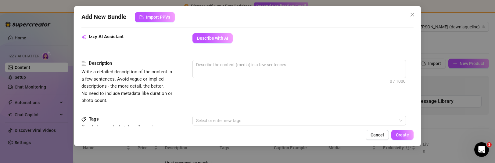
scroll to position [217, 0]
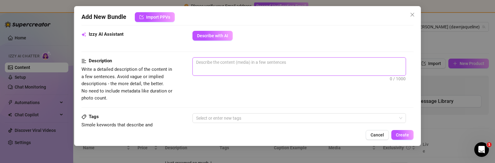
click at [248, 62] on textarea at bounding box center [299, 62] width 213 height 9
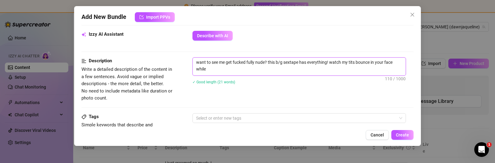
scroll to position [0, 0]
click at [215, 114] on div at bounding box center [296, 118] width 205 height 9
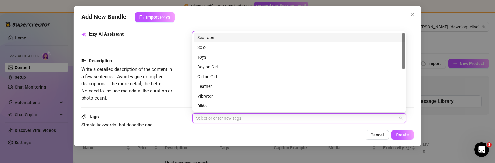
click at [222, 37] on div "Sex Tape" at bounding box center [299, 37] width 204 height 7
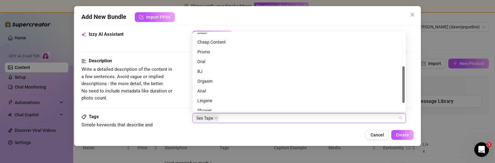
scroll to position [88, 0]
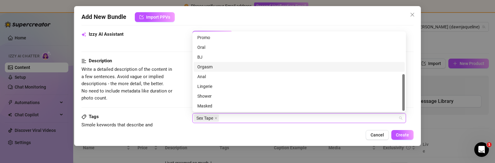
click at [216, 68] on div "Orgasm" at bounding box center [299, 66] width 204 height 7
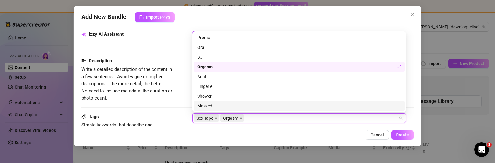
click at [253, 120] on div "Sex Tape Orgasm" at bounding box center [296, 118] width 205 height 9
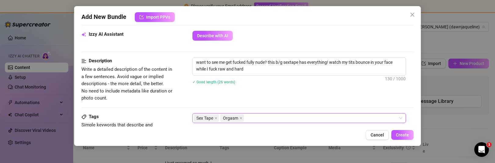
click at [249, 116] on div "Sex Tape Orgasm" at bounding box center [296, 118] width 205 height 9
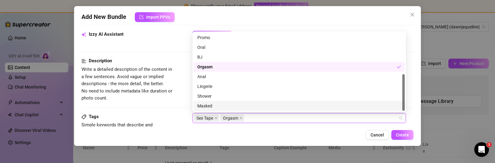
click at [250, 114] on div "Sex Tape Orgasm" at bounding box center [296, 118] width 205 height 9
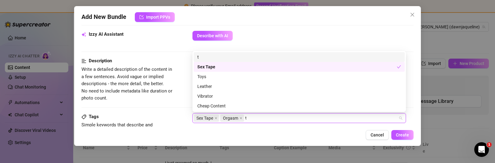
scroll to position [0, 0]
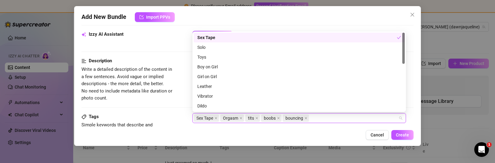
click at [239, 138] on div "Cancel Create" at bounding box center [247, 135] width 332 height 10
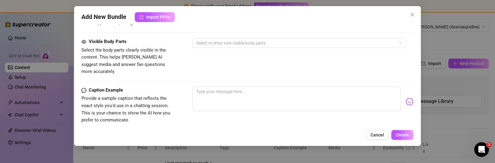
scroll to position [326, 0]
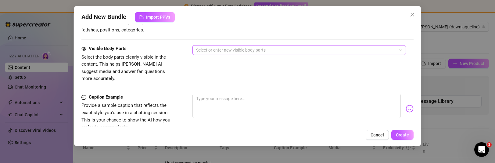
click at [284, 52] on div at bounding box center [296, 50] width 205 height 9
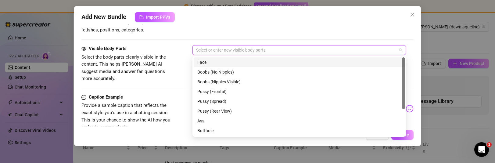
click at [238, 66] on div "Face" at bounding box center [299, 62] width 211 height 10
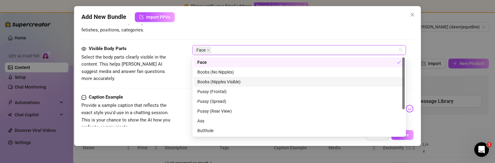
click at [228, 85] on div "Boobs (Nipples Visible)" at bounding box center [299, 81] width 204 height 7
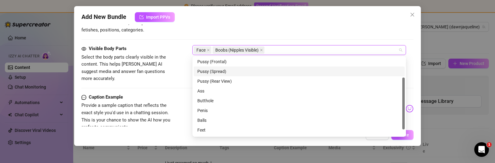
scroll to position [39, 0]
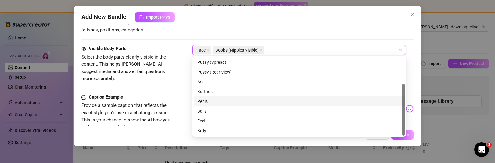
click at [209, 102] on div "Penis" at bounding box center [299, 101] width 204 height 7
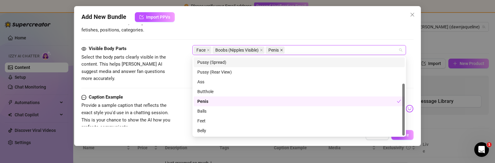
click at [282, 49] on icon "close" at bounding box center [281, 50] width 2 height 2
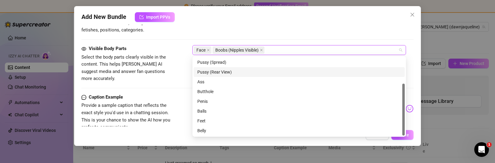
click at [164, 84] on div "Visible Body Parts Select the body parts clearly visible in the content. This h…" at bounding box center [247, 69] width 332 height 48
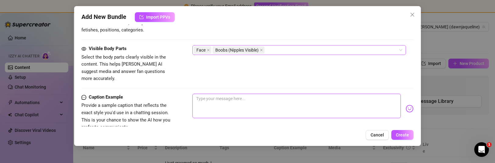
click at [237, 97] on textarea at bounding box center [296, 106] width 208 height 24
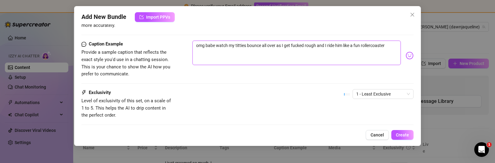
scroll to position [410, 0]
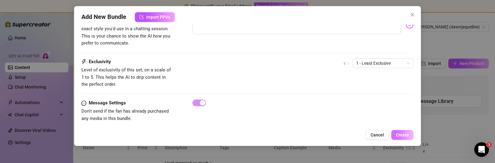
click at [400, 136] on span "Create" at bounding box center [402, 134] width 13 height 5
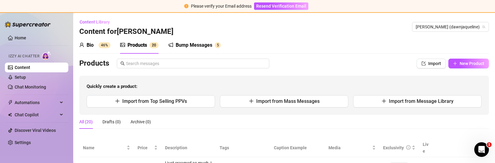
click at [23, 67] on link "Content" at bounding box center [23, 67] width 16 height 5
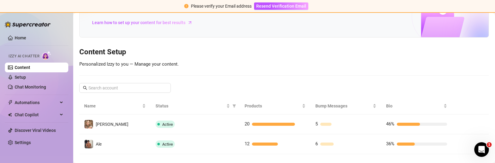
scroll to position [52, 0]
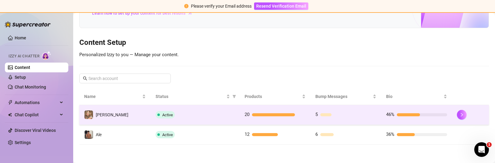
click at [135, 122] on td "[PERSON_NAME]" at bounding box center [114, 115] width 71 height 20
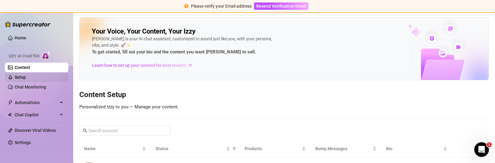
click at [26, 75] on link "Setup" at bounding box center [20, 77] width 11 height 5
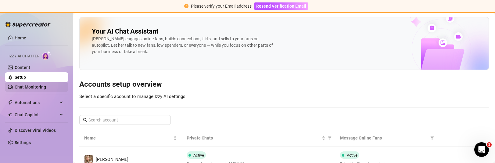
click at [41, 86] on link "Chat Monitoring" at bounding box center [30, 86] width 31 height 5
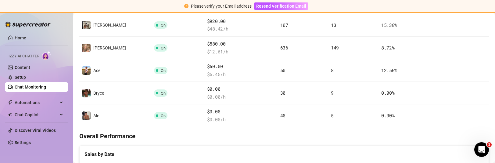
scroll to position [143, 0]
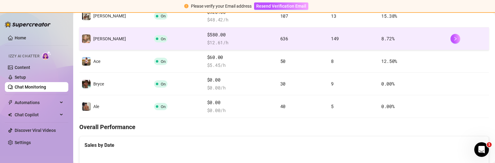
click at [112, 40] on td "[PERSON_NAME]" at bounding box center [115, 38] width 72 height 23
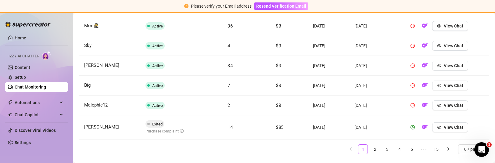
scroll to position [334, 0]
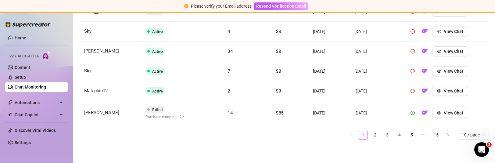
click at [44, 87] on link "Chat Monitoring" at bounding box center [30, 86] width 31 height 5
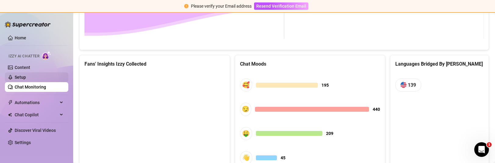
click at [26, 80] on link "Setup" at bounding box center [20, 77] width 11 height 5
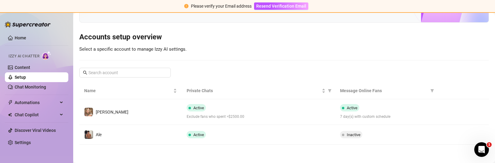
scroll to position [47, 0]
click at [30, 68] on link "Content" at bounding box center [23, 67] width 16 height 5
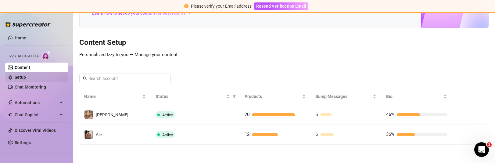
click at [26, 80] on link "Setup" at bounding box center [20, 77] width 11 height 5
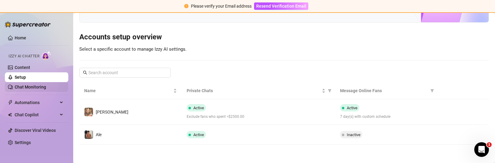
click at [34, 86] on link "Chat Monitoring" at bounding box center [30, 86] width 31 height 5
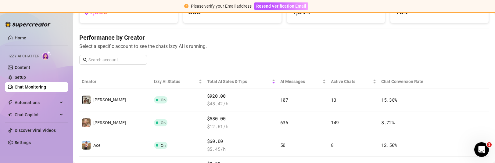
scroll to position [60, 0]
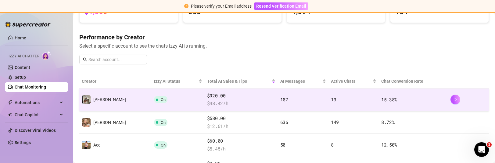
click at [152, 106] on td "On" at bounding box center [178, 99] width 53 height 23
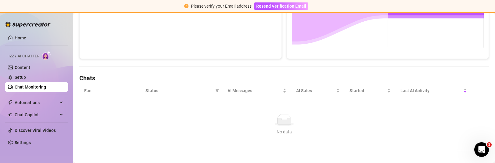
scroll to position [163, 0]
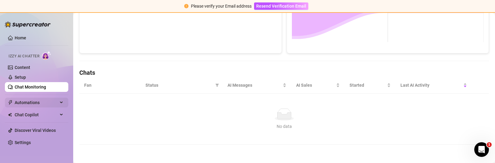
click at [42, 104] on span "Automations" at bounding box center [36, 103] width 43 height 10
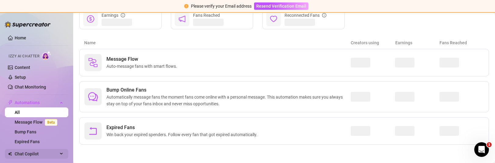
click at [36, 152] on span "Chat Copilot" at bounding box center [36, 154] width 43 height 10
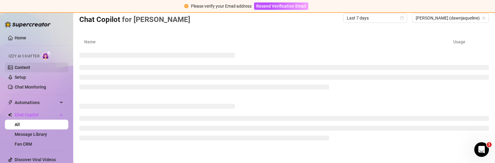
click at [30, 69] on link "Content" at bounding box center [23, 67] width 16 height 5
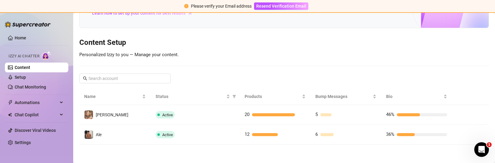
scroll to position [52, 0]
click at [39, 59] on div "Izzy AI Chatter" at bounding box center [36, 55] width 55 height 9
click at [39, 56] on span "Izzy AI Chatter" at bounding box center [24, 56] width 31 height 6
click at [26, 76] on link "Setup" at bounding box center [20, 77] width 11 height 5
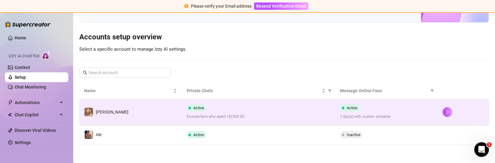
click at [139, 123] on td "[PERSON_NAME]" at bounding box center [130, 112] width 102 height 26
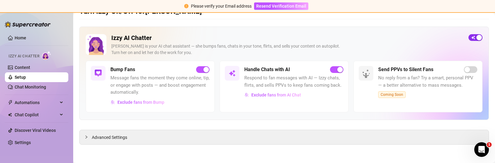
click at [476, 37] on div "button" at bounding box center [478, 37] width 5 height 5
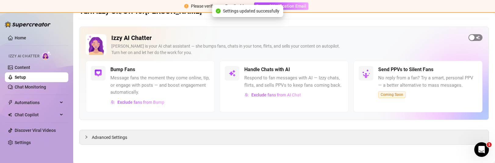
click at [473, 40] on div "button" at bounding box center [471, 37] width 5 height 5
click at [355, 125] on div "Izzy AI Chatter [PERSON_NAME] is your AI chat assistant — she bumps fans, chats…" at bounding box center [283, 86] width 409 height 118
click at [353, 138] on div "Advanced Settings" at bounding box center [284, 137] width 409 height 14
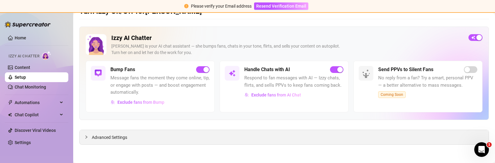
click at [113, 137] on span "Advanced Settings" at bounding box center [109, 137] width 35 height 7
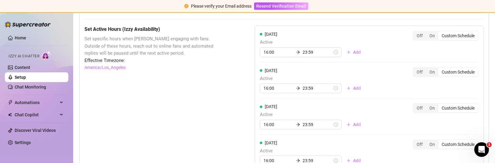
scroll to position [472, 0]
click at [433, 34] on div "On" at bounding box center [432, 35] width 12 height 9
click at [427, 32] on input "On" at bounding box center [427, 32] width 0 height 0
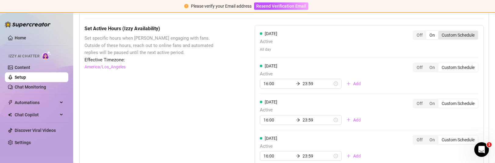
click at [450, 39] on div "Custom Schedule" at bounding box center [458, 35] width 40 height 9
click at [440, 32] on input "Custom Schedule" at bounding box center [440, 32] width 0 height 0
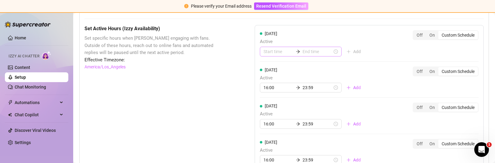
click at [278, 55] on div at bounding box center [301, 52] width 82 height 10
click at [269, 109] on div "16" at bounding box center [268, 110] width 15 height 9
click at [286, 69] on div "00" at bounding box center [285, 67] width 15 height 9
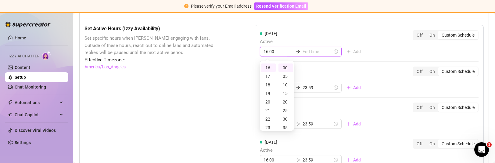
click at [302, 53] on input at bounding box center [317, 51] width 30 height 7
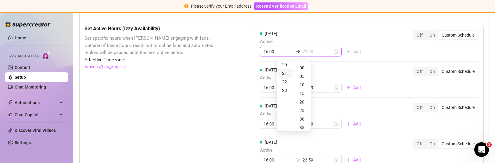
scroll to position [196, 0]
click at [286, 66] on div "23" at bounding box center [285, 67] width 15 height 9
click at [303, 68] on div "55" at bounding box center [302, 67] width 15 height 9
click at [342, 69] on div "[DATE] Active 16:00 23:59 Add" at bounding box center [313, 79] width 106 height 26
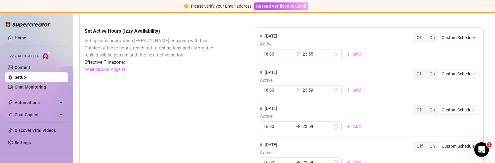
scroll to position [470, 0]
click at [291, 6] on span "Resend Verification Email" at bounding box center [281, 6] width 50 height 5
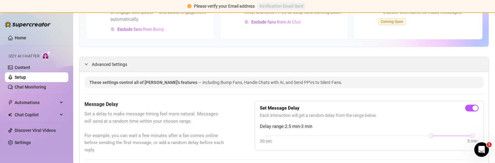
scroll to position [113, 0]
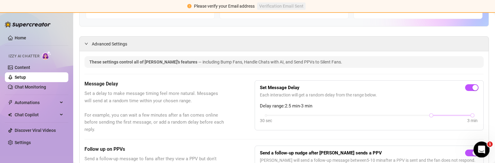
click at [480, 149] on icon "Open Intercom Messenger" at bounding box center [480, 148] width 4 height 5
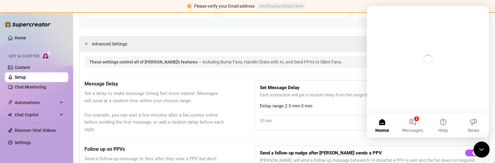
scroll to position [0, 0]
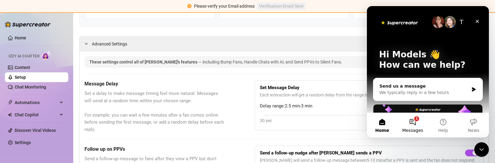
click at [421, 128] on span "Messages" at bounding box center [412, 130] width 21 height 4
click at [415, 122] on button "1 Messages" at bounding box center [412, 125] width 30 height 24
click at [408, 123] on button "1 Messages" at bounding box center [412, 125] width 30 height 24
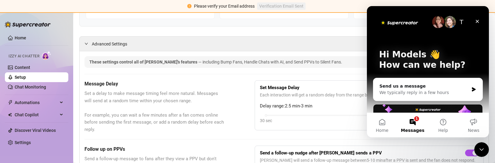
scroll to position [97, 0]
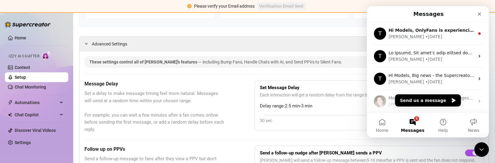
click at [386, 126] on button "Home" at bounding box center [382, 125] width 30 height 24
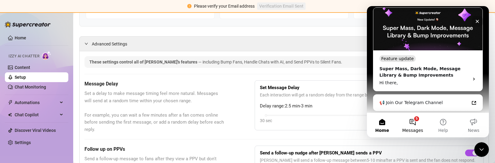
click at [411, 119] on button "5 Messages" at bounding box center [412, 125] width 30 height 24
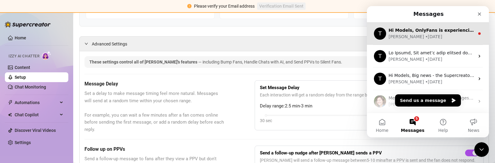
click at [430, 41] on div "T Hi Models, OnlyFans is experiencing a global messaging issue (both Private an…" at bounding box center [428, 33] width 122 height 23
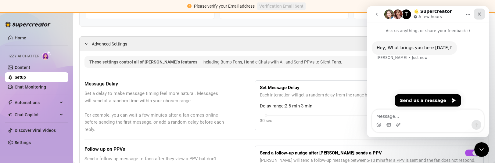
click at [479, 17] on div "Close" at bounding box center [479, 14] width 11 height 11
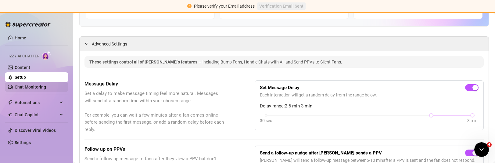
click at [46, 88] on link "Chat Monitoring" at bounding box center [30, 86] width 31 height 5
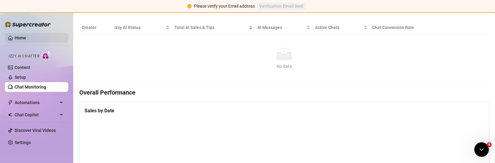
click at [26, 40] on link "Home" at bounding box center [21, 37] width 12 height 5
